Goal: Task Accomplishment & Management: Manage account settings

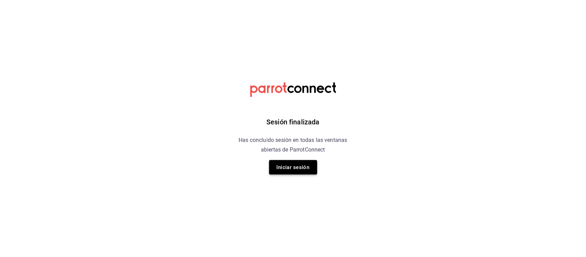
click at [307, 170] on button "Iniciar sesión" at bounding box center [293, 167] width 48 height 14
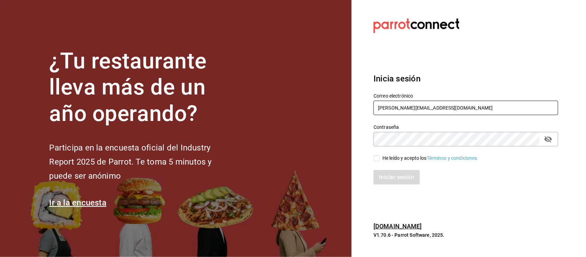
drag, startPoint x: 445, startPoint y: 108, endPoint x: 297, endPoint y: 106, distance: 147.3
click at [297, 107] on div "¿Tu restaurante lleva más de un año operando? Participa en la encuesta oficial …" at bounding box center [293, 128] width 586 height 257
paste input "jantaasianpub@lapaz.com Parr0tConnec7"
click at [458, 108] on input "jantaasianpub@lapaz.com Parr0tConnec7" at bounding box center [466, 108] width 185 height 14
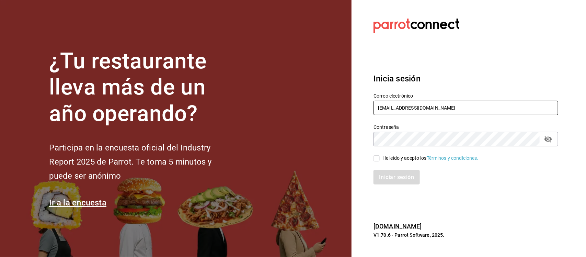
type input "jantaasianpub@lapaz.com"
click at [342, 143] on div "¿Tu restaurante lleva más de un año operando? Participa en la encuesta oficial …" at bounding box center [293, 128] width 586 height 257
click at [378, 157] on input "He leído y acepto los Términos y condiciones." at bounding box center [377, 158] width 6 height 6
checkbox input "true"
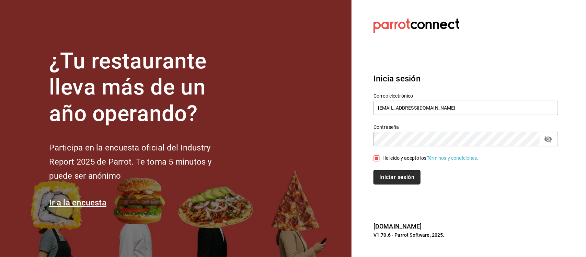
click at [391, 178] on button "Iniciar sesión" at bounding box center [397, 177] width 47 height 14
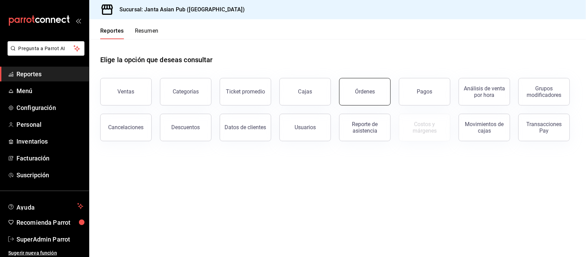
click at [381, 92] on button "Órdenes" at bounding box center [365, 91] width 52 height 27
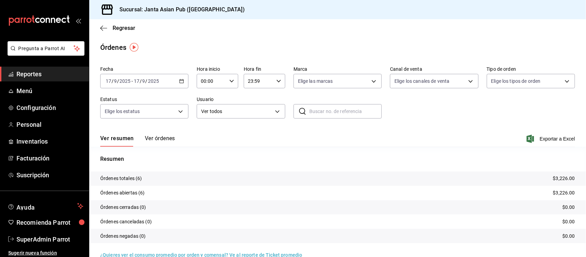
click at [177, 79] on div "[DATE] [DATE] - [DATE] [DATE]" at bounding box center [144, 81] width 88 height 14
click at [144, 119] on span "Ayer" at bounding box center [132, 117] width 53 height 7
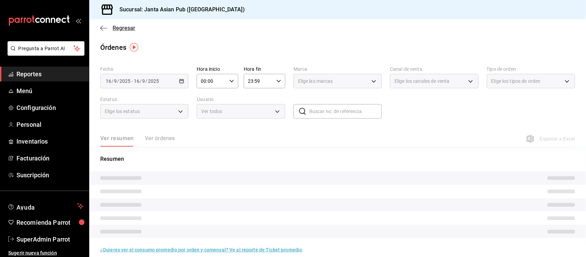
click at [102, 28] on icon "button" at bounding box center [103, 28] width 7 height 0
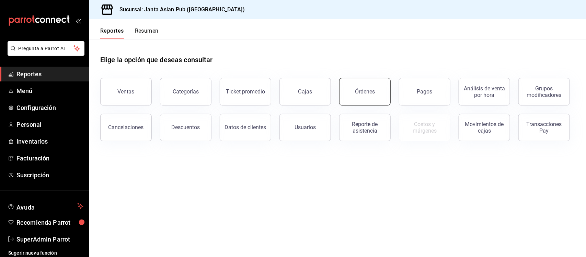
click at [372, 93] on div "Órdenes" at bounding box center [365, 91] width 20 height 7
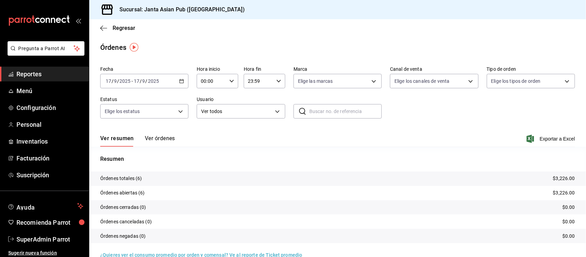
click at [157, 139] on button "Ver órdenes" at bounding box center [160, 141] width 30 height 12
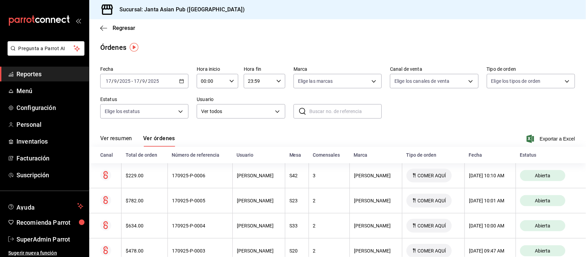
click at [182, 81] on icon "button" at bounding box center [181, 81] width 5 height 5
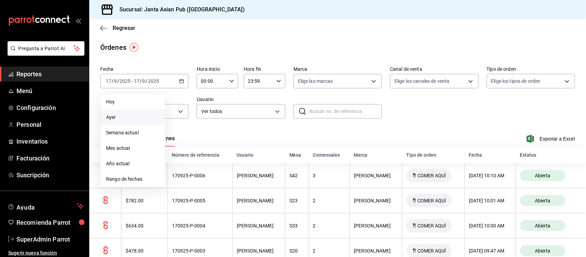
click at [122, 118] on span "Ayer" at bounding box center [132, 117] width 53 height 7
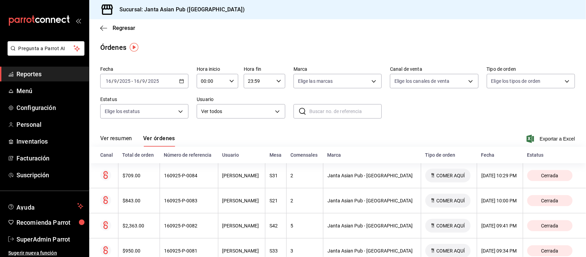
click at [174, 82] on div "[DATE] [DATE] - [DATE] [DATE]" at bounding box center [144, 81] width 88 height 14
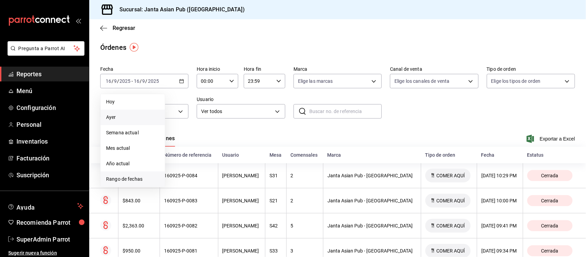
click at [142, 178] on span "Rango de fechas" at bounding box center [132, 178] width 53 height 7
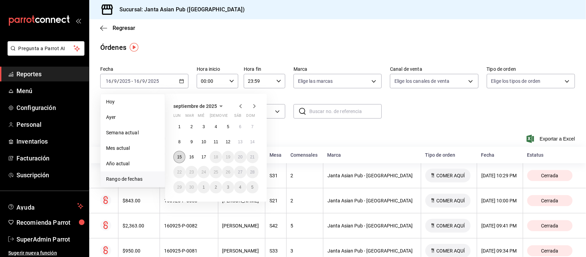
click at [179, 157] on abbr "15" at bounding box center [179, 157] width 4 height 5
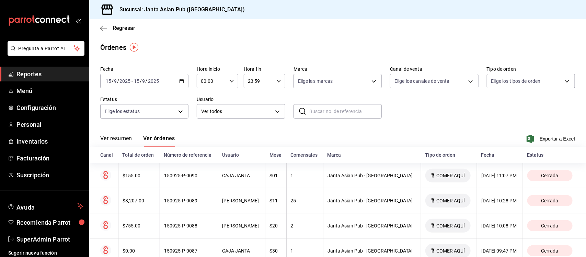
click at [184, 81] on div "[DATE] [DATE] - [DATE] [DATE]" at bounding box center [144, 81] width 88 height 14
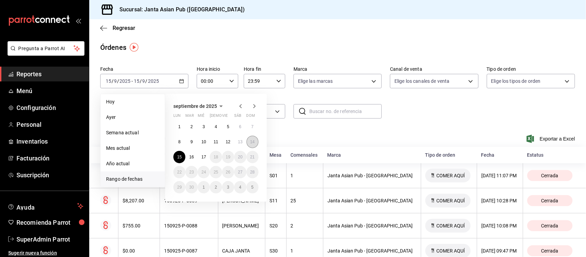
click at [254, 139] on abbr "14" at bounding box center [252, 141] width 4 height 5
click at [253, 141] on abbr "14" at bounding box center [252, 141] width 4 height 5
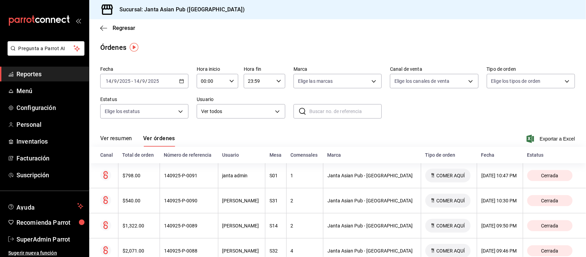
click at [181, 80] on icon "button" at bounding box center [181, 81] width 5 height 5
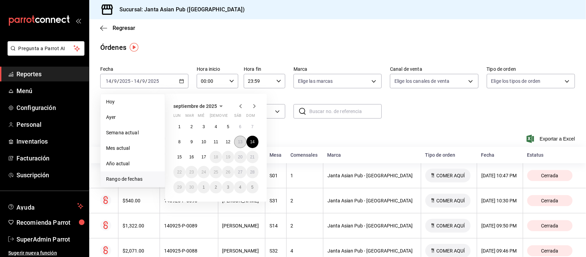
click at [241, 140] on abbr "13" at bounding box center [240, 141] width 4 height 5
